Goal: Check status: Check status

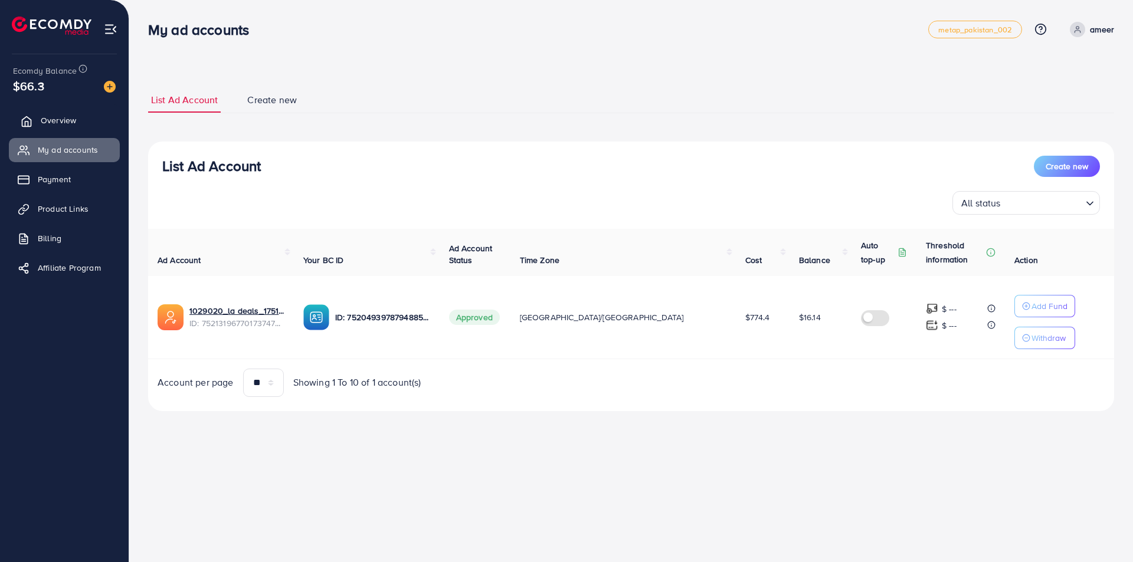
click at [61, 122] on span "Overview" at bounding box center [58, 120] width 35 height 12
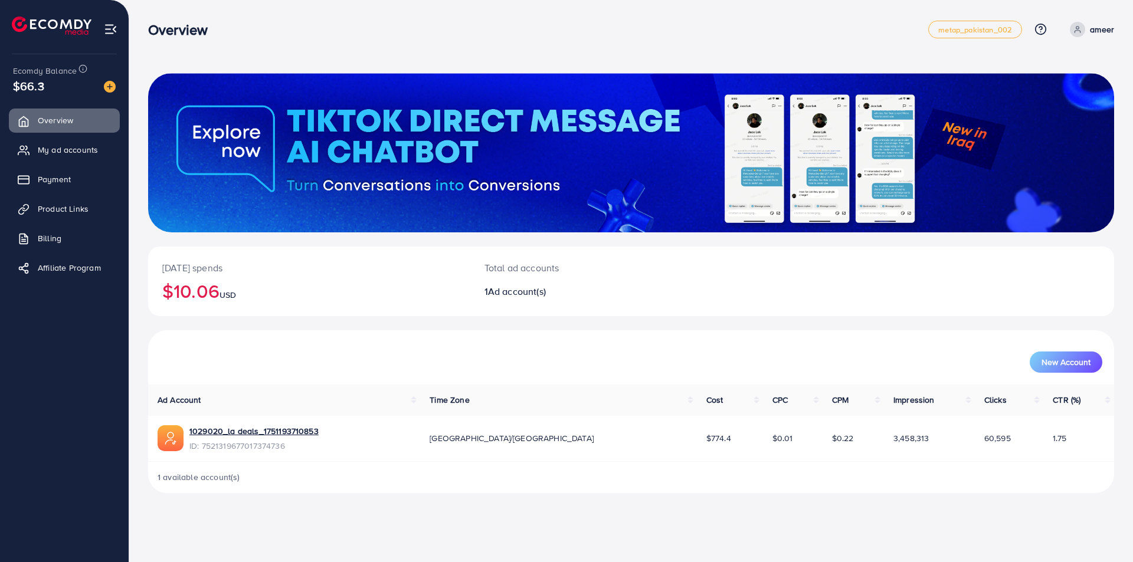
drag, startPoint x: 557, startPoint y: 270, endPoint x: 247, endPoint y: 269, distance: 310.3
click at [480, 268] on div "Total ad accounts 1 Ad account(s)" at bounding box center [590, 282] width 241 height 70
drag, startPoint x: 225, startPoint y: 267, endPoint x: 160, endPoint y: 267, distance: 64.9
click at [160, 267] on div "[DATE] spends $10.06 USD" at bounding box center [309, 282] width 322 height 70
click at [163, 265] on p "[DATE] spends" at bounding box center [309, 268] width 294 height 14
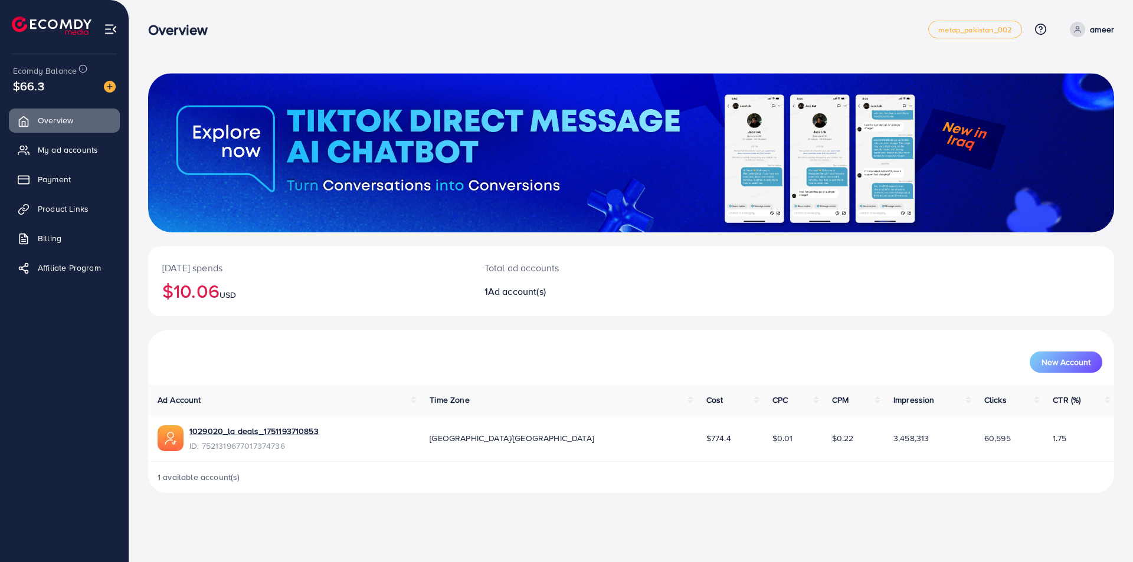
drag, startPoint x: 163, startPoint y: 265, endPoint x: 233, endPoint y: 268, distance: 70.3
click at [233, 268] on p "[DATE] spends" at bounding box center [309, 268] width 294 height 14
click at [227, 270] on p "[DATE] spends" at bounding box center [309, 268] width 294 height 14
click at [227, 268] on p "[DATE] spends" at bounding box center [309, 268] width 294 height 14
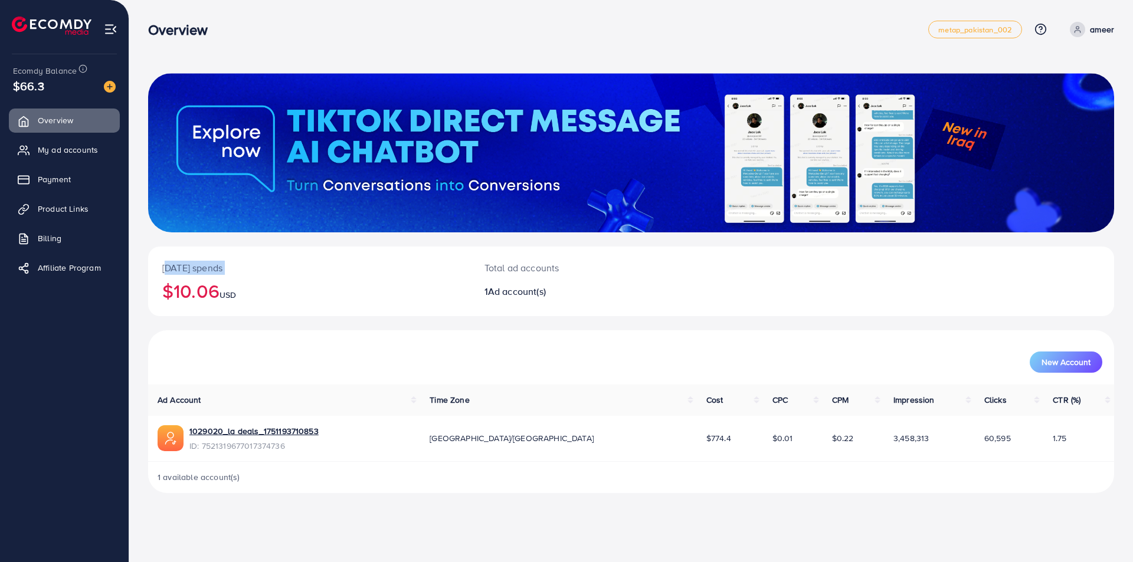
click at [227, 268] on p "[DATE] spends" at bounding box center [309, 268] width 294 height 14
click at [216, 267] on p "[DATE] spends" at bounding box center [309, 268] width 294 height 14
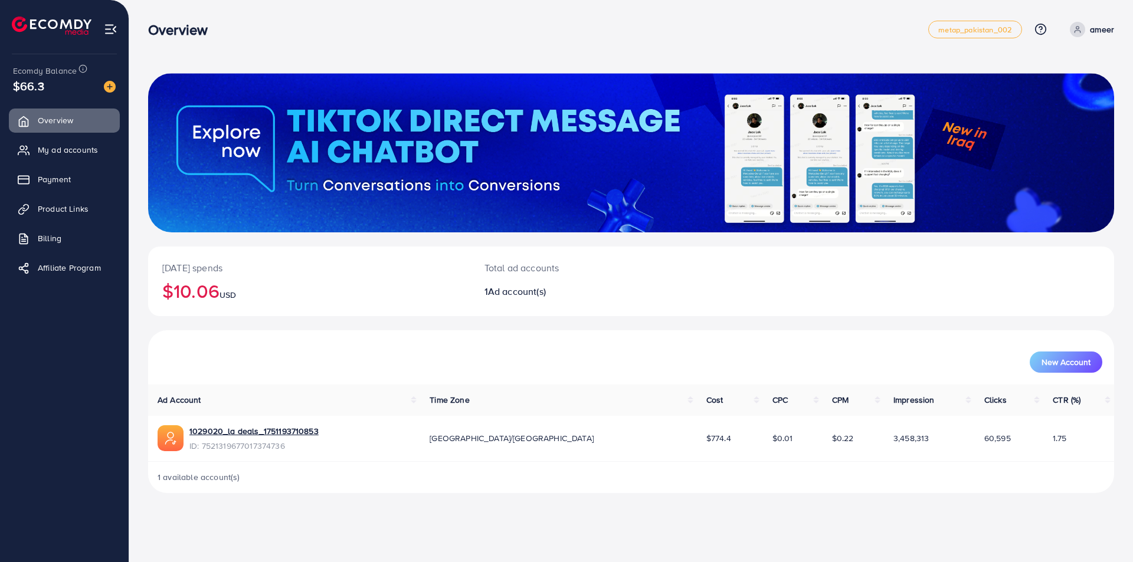
click at [215, 267] on p "[DATE] spends" at bounding box center [309, 268] width 294 height 14
click at [215, 265] on p "[DATE] spends" at bounding box center [309, 268] width 294 height 14
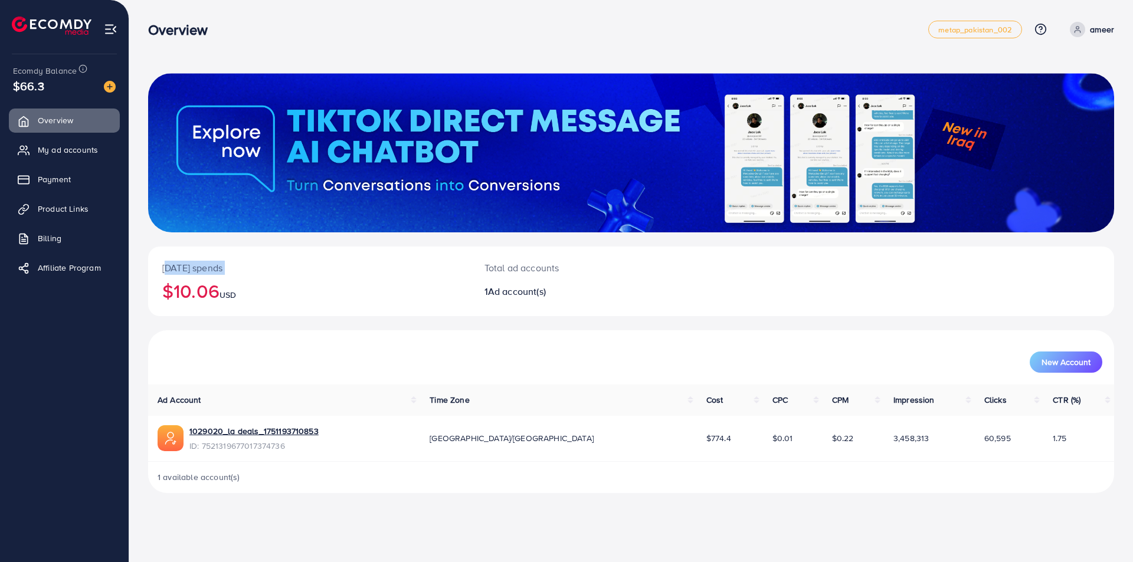
click at [215, 265] on p "[DATE] spends" at bounding box center [309, 268] width 294 height 14
drag, startPoint x: 218, startPoint y: 296, endPoint x: 162, endPoint y: 289, distance: 56.4
click at [162, 289] on h2 "$10.06 USD" at bounding box center [309, 291] width 294 height 22
click at [179, 293] on h2 "$10.06 USD" at bounding box center [309, 291] width 294 height 22
drag, startPoint x: 215, startPoint y: 290, endPoint x: 151, endPoint y: 292, distance: 63.7
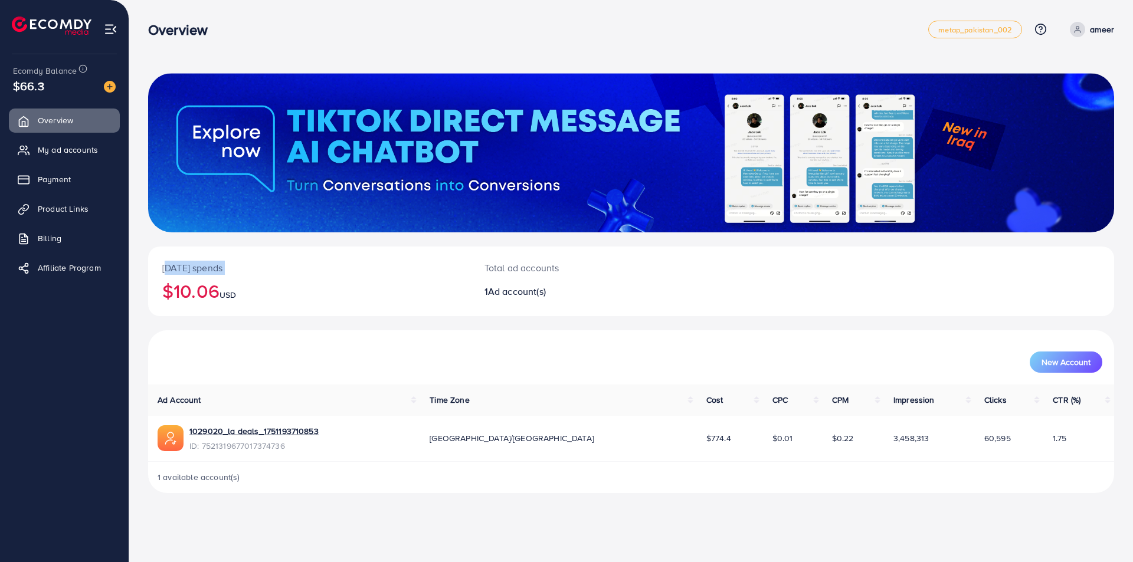
click at [151, 292] on div "[DATE] spends $10.06 USD" at bounding box center [309, 282] width 322 height 70
click at [165, 294] on h2 "$10.06 USD" at bounding box center [309, 291] width 294 height 22
drag, startPoint x: 218, startPoint y: 294, endPoint x: 158, endPoint y: 295, distance: 59.6
click at [158, 295] on div "[DATE] spends $10.06 USD" at bounding box center [309, 282] width 322 height 70
click at [181, 290] on h2 "$10.06 USD" at bounding box center [309, 291] width 294 height 22
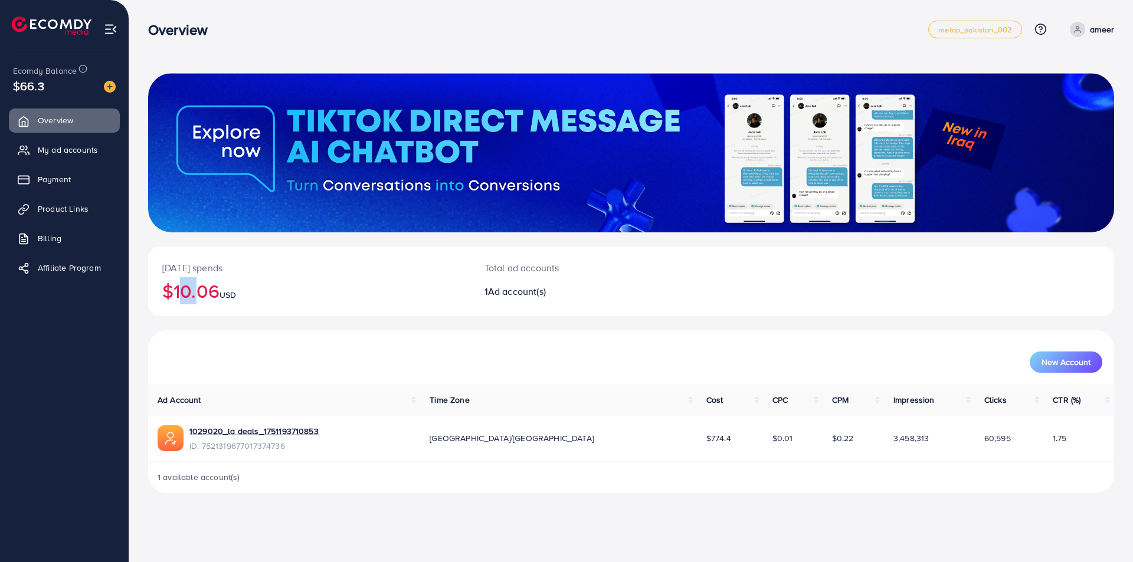
drag, startPoint x: 175, startPoint y: 291, endPoint x: 190, endPoint y: 293, distance: 14.9
click at [190, 293] on h2 "$10.06 USD" at bounding box center [309, 291] width 294 height 22
click at [190, 294] on h2 "$10.06 USD" at bounding box center [309, 291] width 294 height 22
drag, startPoint x: 189, startPoint y: 293, endPoint x: 176, endPoint y: 290, distance: 13.8
click at [176, 290] on h2 "$10.06 USD" at bounding box center [309, 291] width 294 height 22
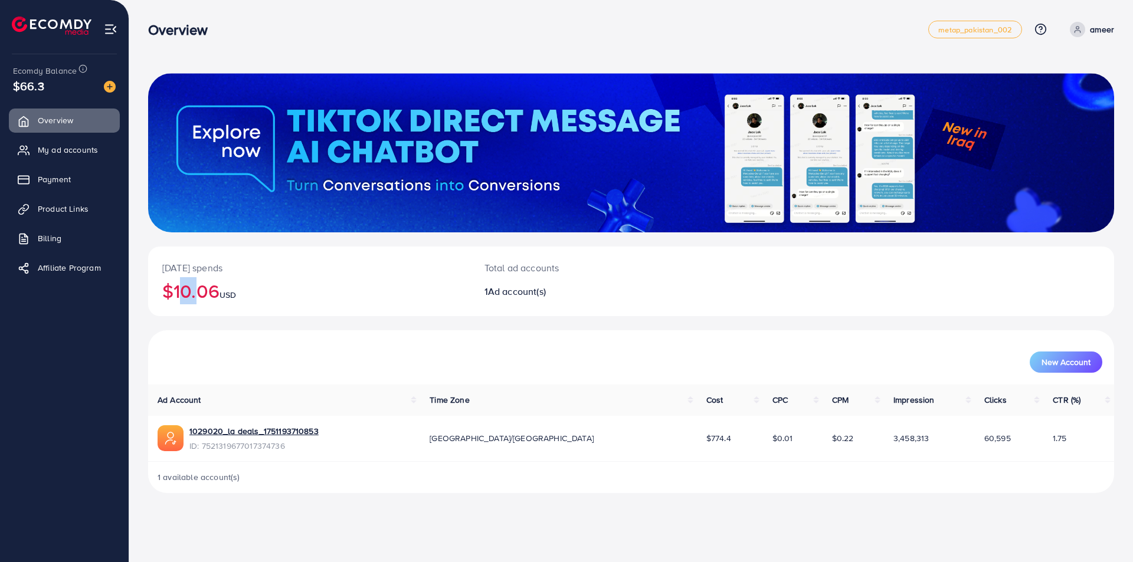
drag, startPoint x: 216, startPoint y: 293, endPoint x: 166, endPoint y: 289, distance: 50.9
click at [166, 289] on h2 "$10.06 USD" at bounding box center [309, 291] width 294 height 22
click at [169, 290] on h2 "$10.06 USD" at bounding box center [309, 291] width 294 height 22
